Goal: Task Accomplishment & Management: Manage account settings

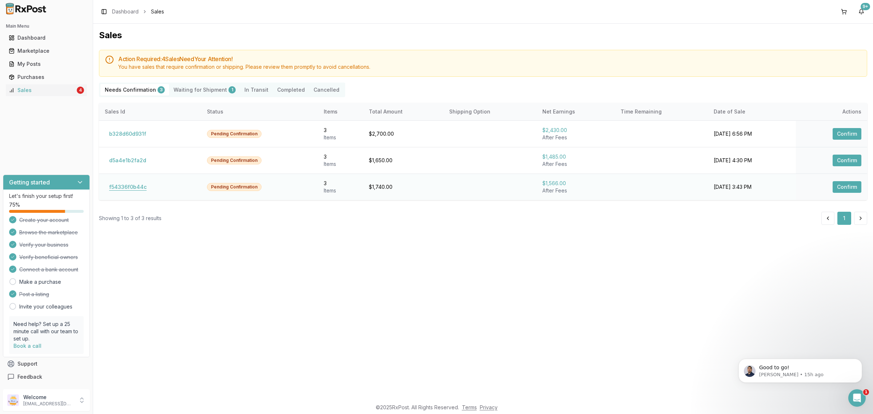
click at [139, 188] on button "f54336f0b44c" at bounding box center [128, 187] width 46 height 12
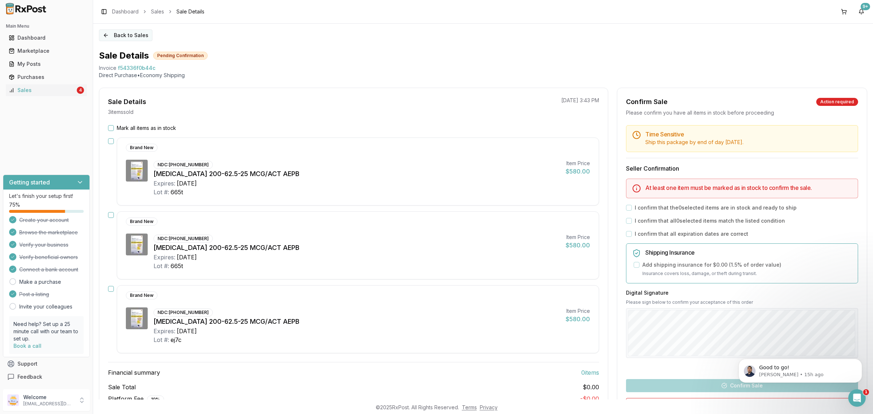
click at [115, 40] on button "Back to Sales" at bounding box center [125, 35] width 53 height 12
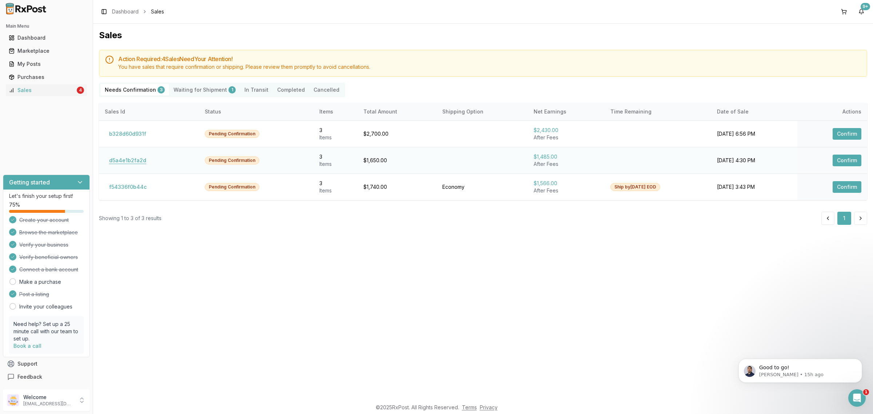
click at [119, 166] on button "d5a4e1b2fa2d" at bounding box center [128, 161] width 46 height 12
click at [119, 163] on button "d5a4e1b2fa2d" at bounding box center [128, 161] width 46 height 12
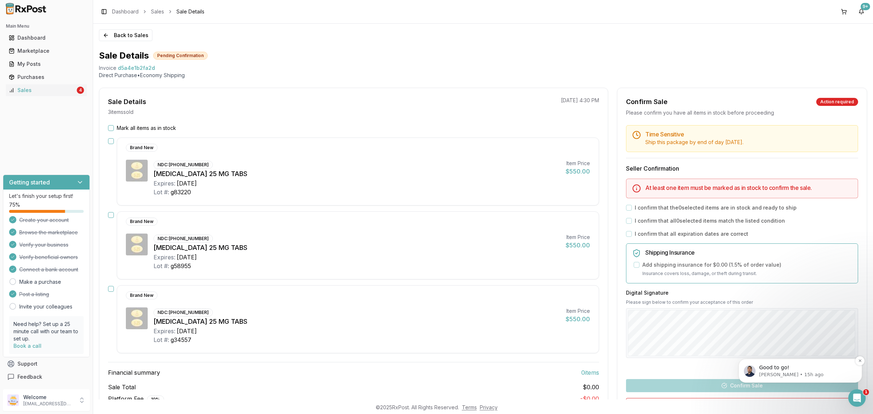
click at [768, 370] on p "Good to go!" at bounding box center [806, 367] width 94 height 7
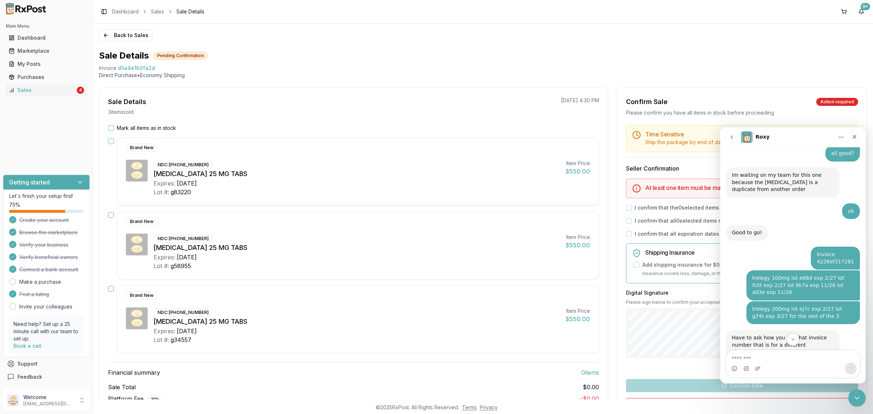
scroll to position [2882, 0]
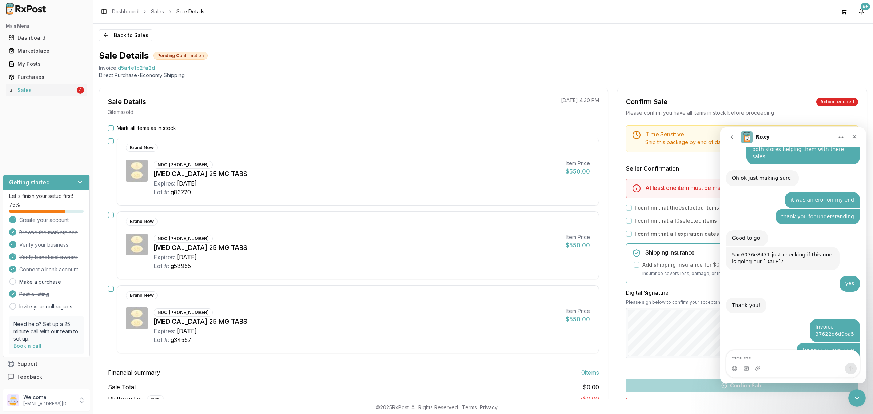
drag, startPoint x: 864, startPoint y: 221, endPoint x: 1592, endPoint y: 495, distance: 777.6
drag, startPoint x: 160, startPoint y: 68, endPoint x: 99, endPoint y: 71, distance: 61.9
click at [99, 71] on div "Invoice d5a4e1b2fa2d" at bounding box center [483, 67] width 768 height 7
copy div "Invoice d5a4e1b2fa2d"
click at [767, 355] on textarea "Message…" at bounding box center [792, 356] width 133 height 12
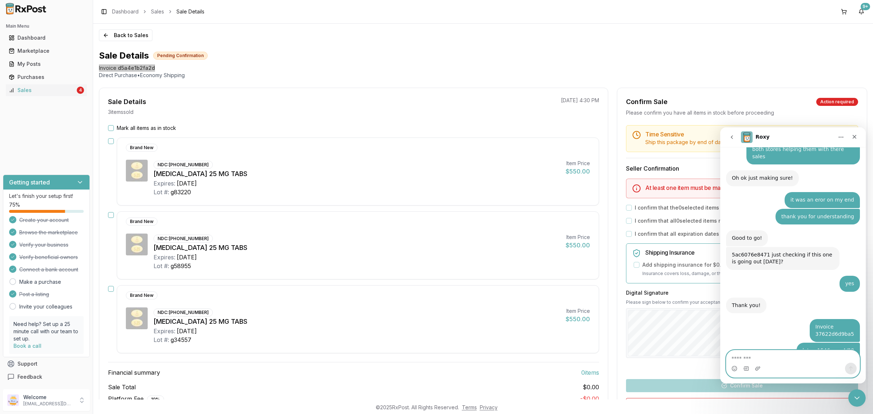
paste textarea "**********"
type textarea "**********"
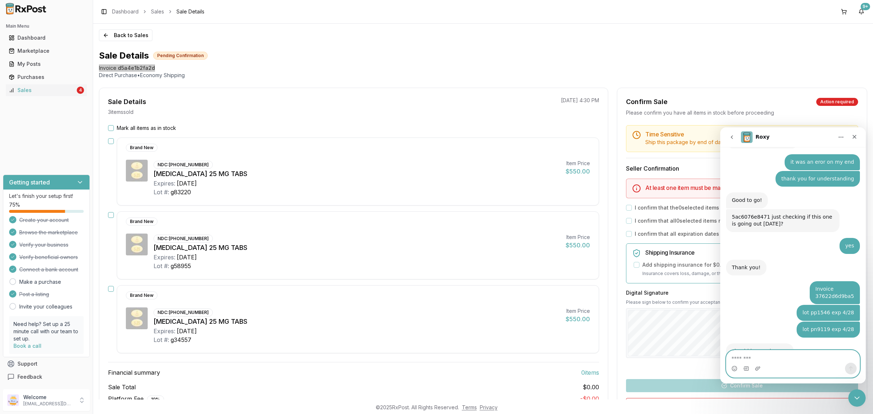
scroll to position [2921, 0]
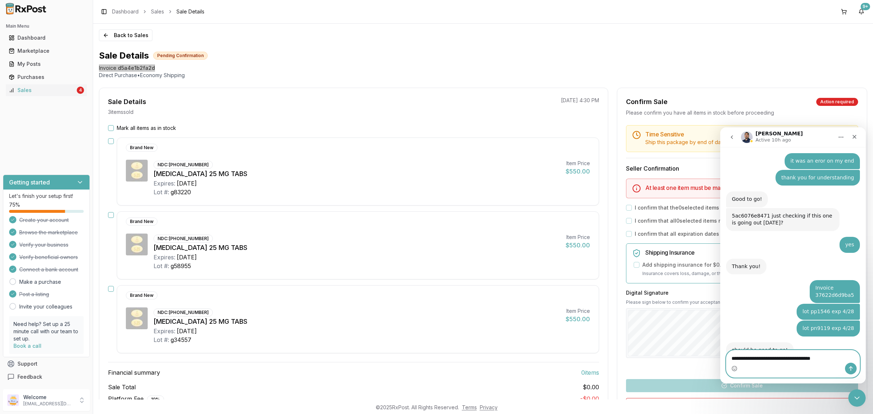
type textarea "**********"
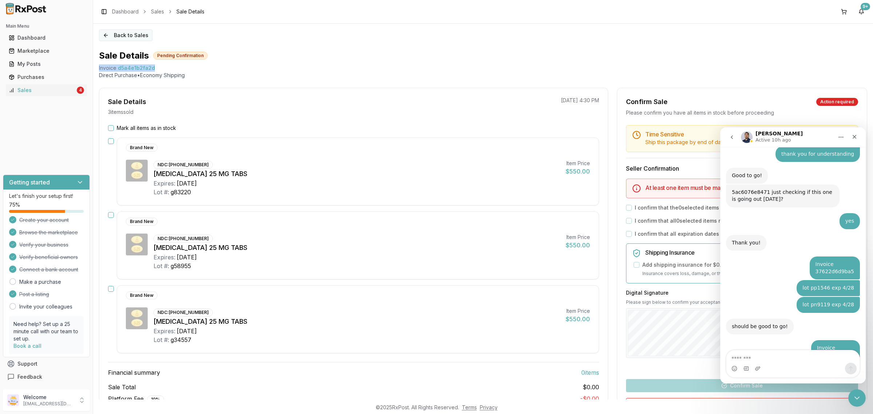
click at [115, 35] on button "Back to Sales" at bounding box center [125, 35] width 53 height 12
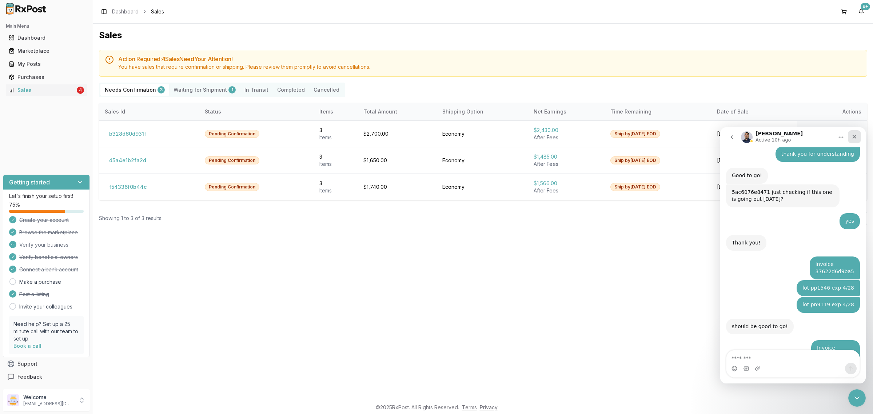
click at [855, 136] on icon "Close" at bounding box center [854, 137] width 6 height 6
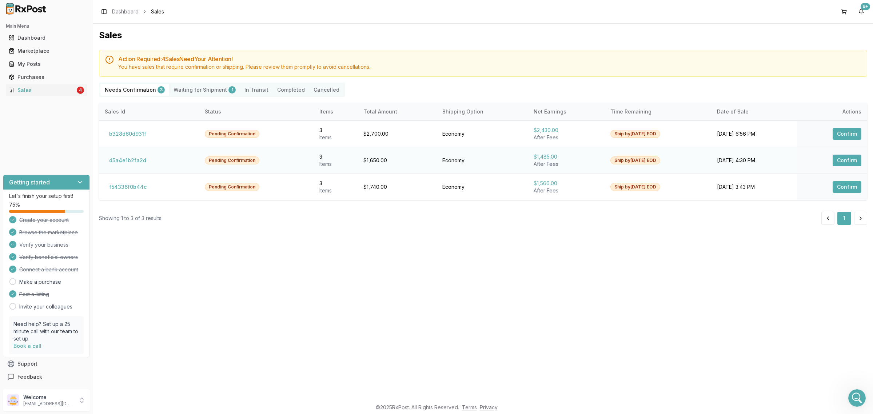
scroll to position [2945, 0]
click at [139, 162] on button "d5a4e1b2fa2d" at bounding box center [128, 161] width 46 height 12
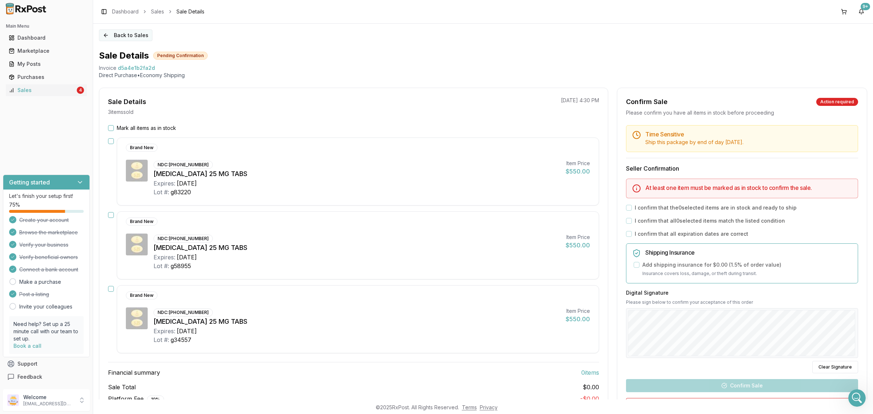
click at [124, 29] on button "Back to Sales" at bounding box center [125, 35] width 53 height 12
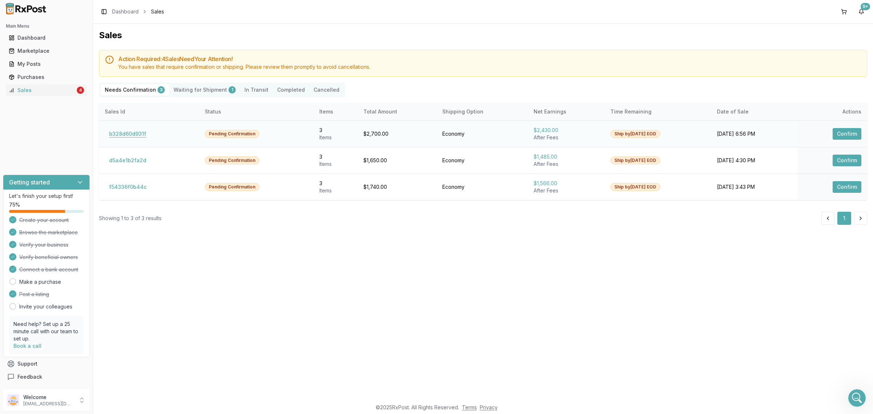
click at [130, 131] on button "b328d60d931f" at bounding box center [128, 134] width 46 height 12
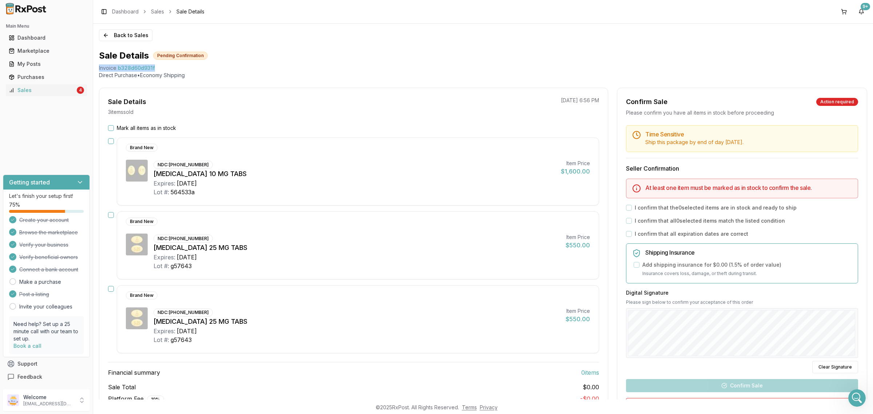
drag, startPoint x: 165, startPoint y: 68, endPoint x: 95, endPoint y: 67, distance: 70.2
click at [95, 67] on div "Back to Sales Sale Details Pending Confirmation Invoice b328d60d931f Direct Pur…" at bounding box center [482, 212] width 779 height 376
copy div "Invoice b328d60d931f"
click at [857, 402] on icon "Open Intercom Messenger" at bounding box center [856, 397] width 12 height 12
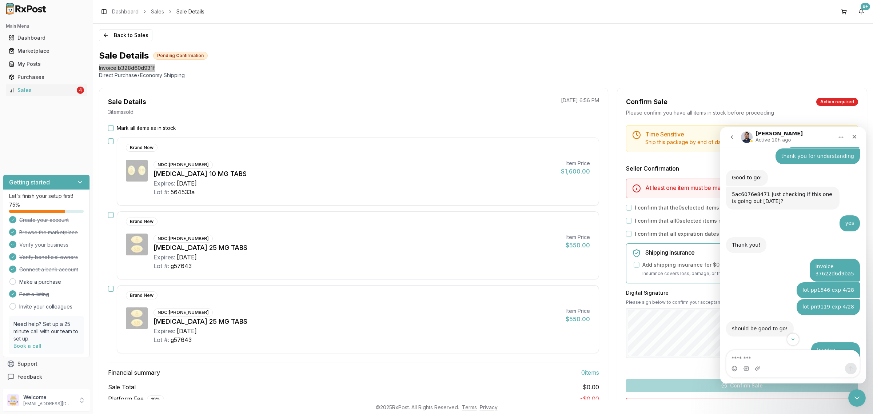
scroll to position [2945, 0]
click at [762, 356] on textarea "Message…" at bounding box center [792, 356] width 133 height 12
type textarea "**********"
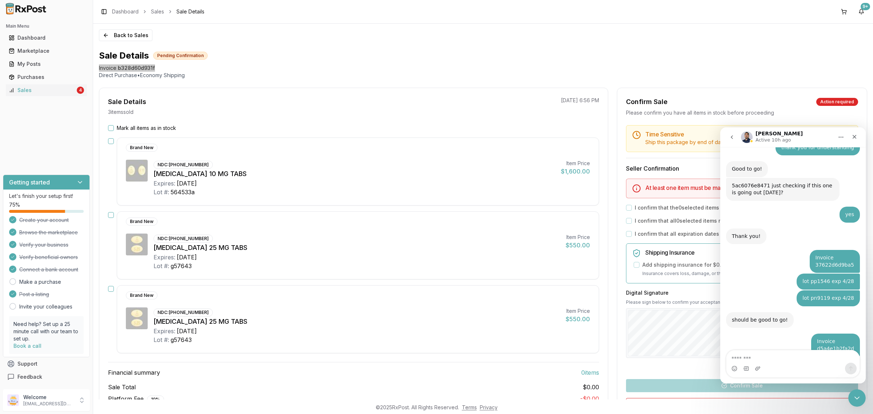
scroll to position [2969, 0]
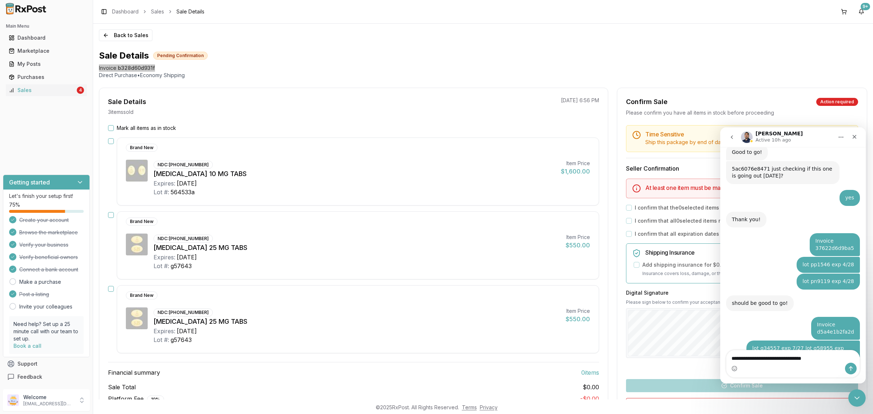
type textarea "**********"
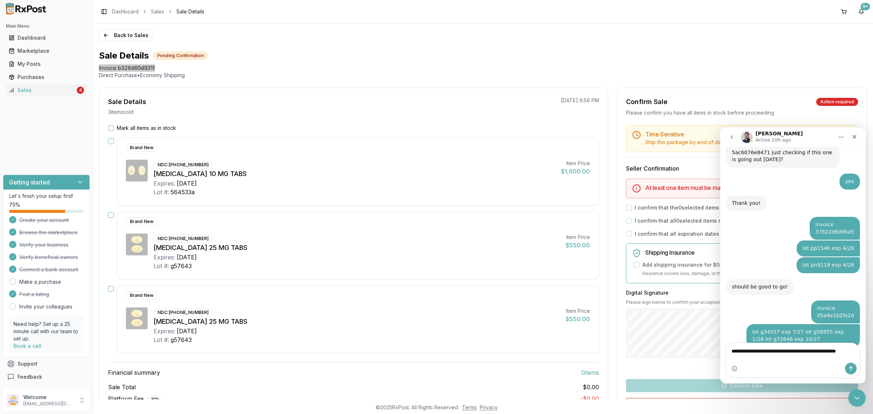
scroll to position [2992, 0]
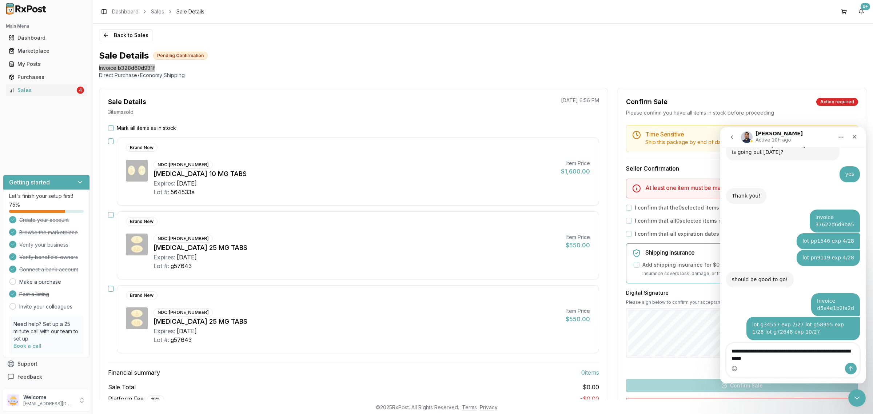
type textarea "**********"
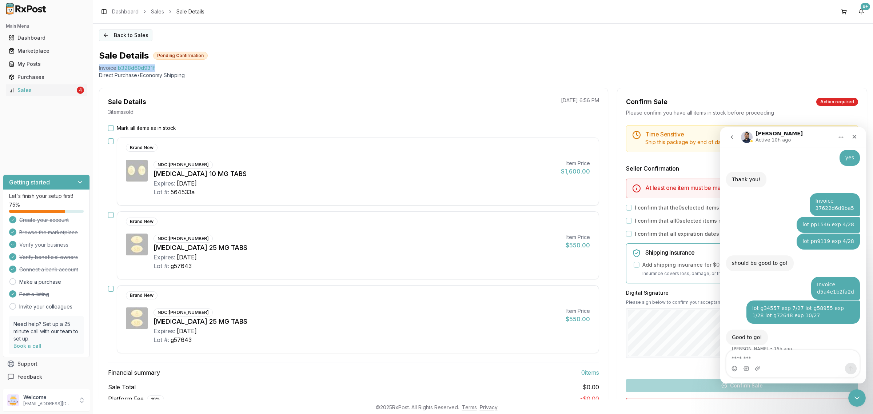
click at [139, 36] on button "Back to Sales" at bounding box center [125, 35] width 53 height 12
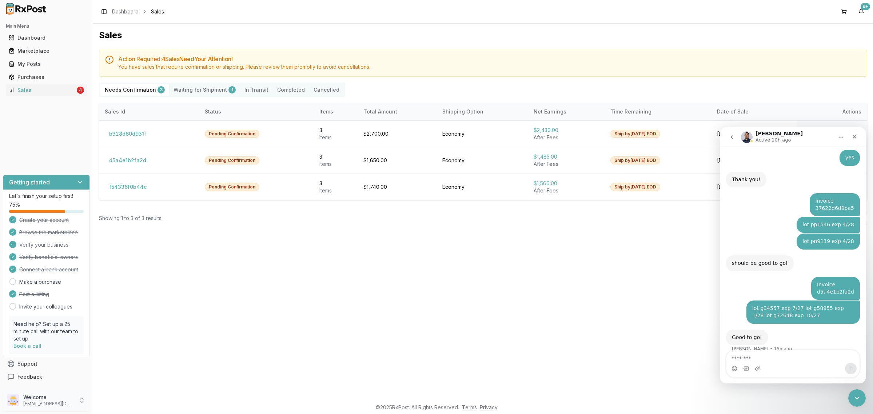
click at [40, 395] on p "Welcome" at bounding box center [48, 396] width 51 height 7
click at [115, 402] on span "Sign Out" at bounding box center [131, 401] width 69 height 7
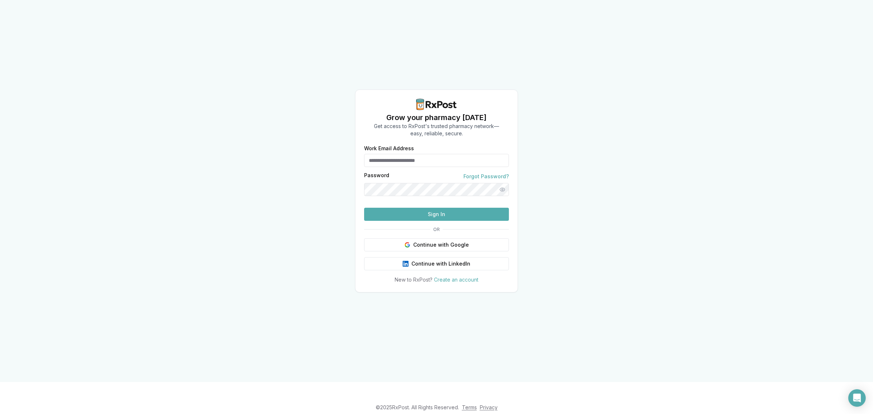
type input "**********"
click at [432, 221] on button "Sign In" at bounding box center [436, 214] width 145 height 13
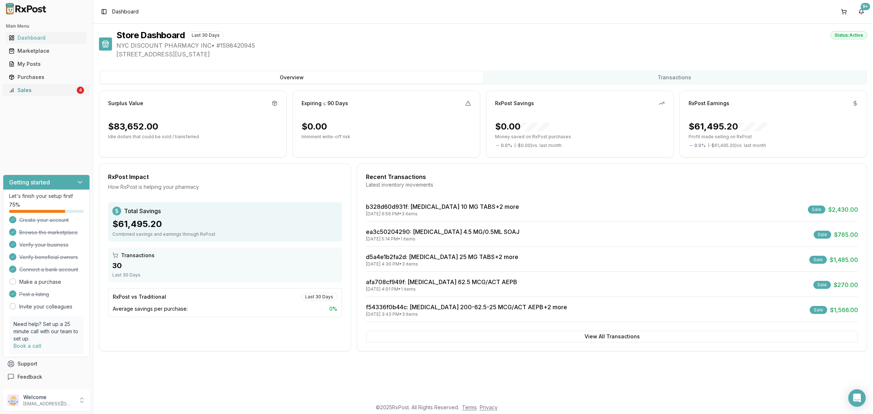
click at [49, 93] on div "Sales" at bounding box center [42, 90] width 67 height 7
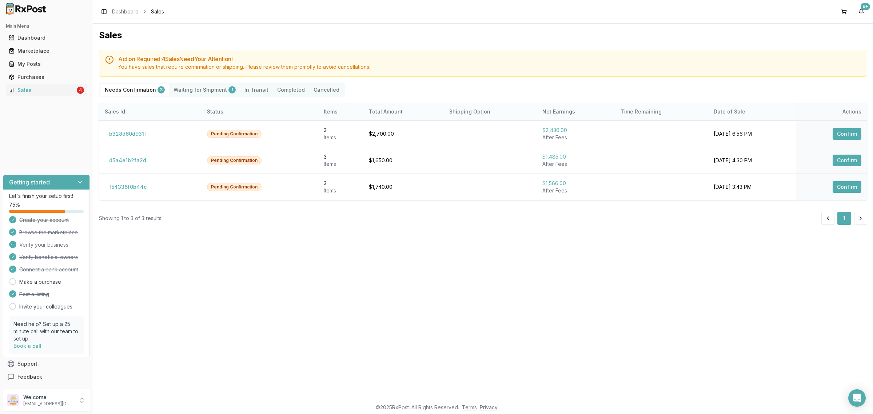
drag, startPoint x: 49, startPoint y: 93, endPoint x: 404, endPoint y: 110, distance: 354.8
click at [395, 51] on div "Action Required: 4 Sale s Need Your Attention! You have sales that require conf…" at bounding box center [483, 63] width 768 height 27
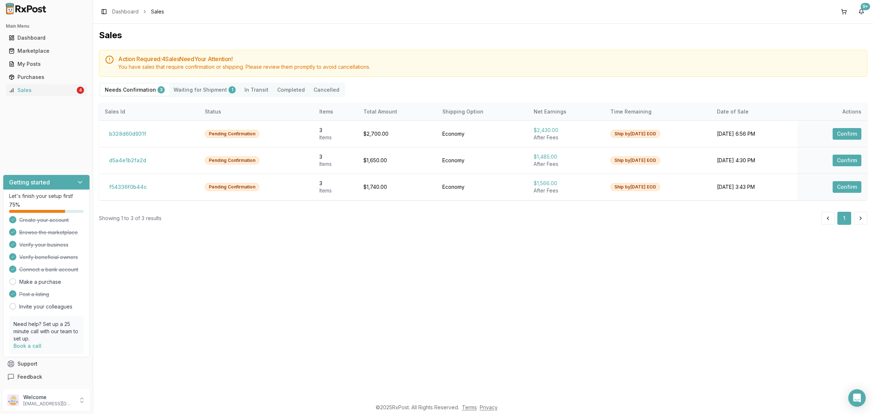
drag, startPoint x: 373, startPoint y: 321, endPoint x: 360, endPoint y: 316, distance: 13.8
click at [373, 321] on div "Sales Action Required: 4 Sale s Need Your Attention! You have sales that requir…" at bounding box center [482, 212] width 779 height 376
click at [122, 184] on button "f54336f0b44c" at bounding box center [128, 187] width 46 height 12
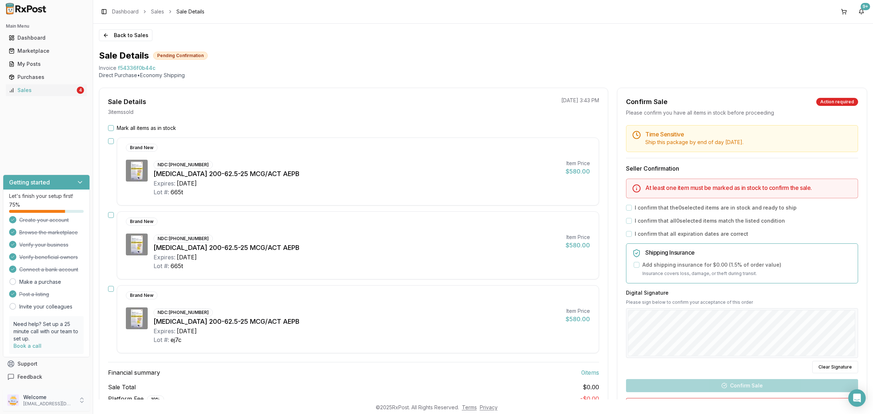
click at [33, 398] on p "Welcome" at bounding box center [48, 396] width 51 height 7
click at [128, 399] on span "Sign Out" at bounding box center [131, 401] width 69 height 7
